Goal: Find specific page/section

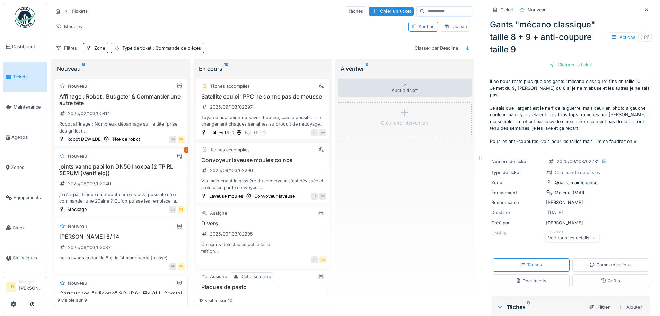
scroll to position [141, 0]
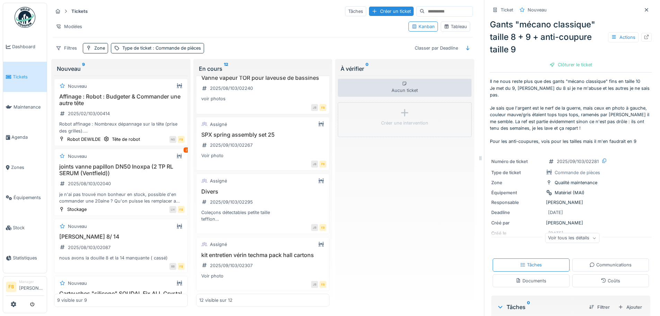
scroll to position [501, 0]
click at [249, 209] on div "Coleçons détectables petite taille tefflon rondelles M10 (petites + carossier e…" at bounding box center [262, 215] width 127 height 13
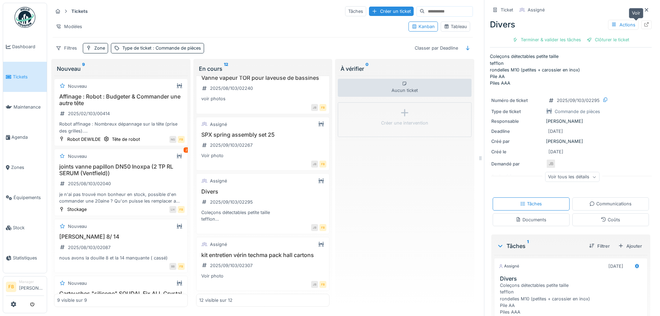
click at [644, 23] on icon at bounding box center [647, 24] width 6 height 5
